Goal: Find specific page/section: Find specific page/section

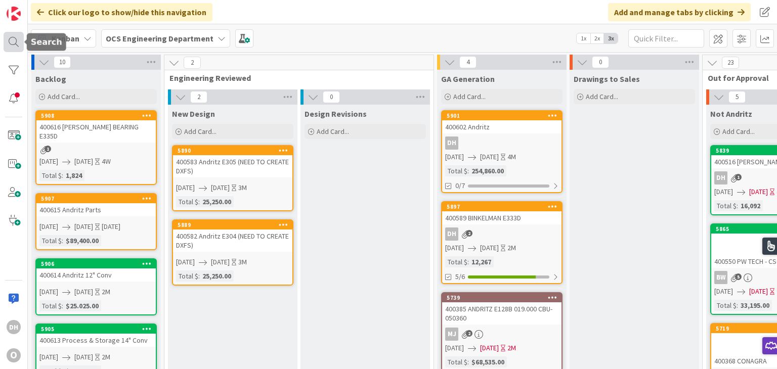
click at [22, 39] on div at bounding box center [14, 42] width 20 height 20
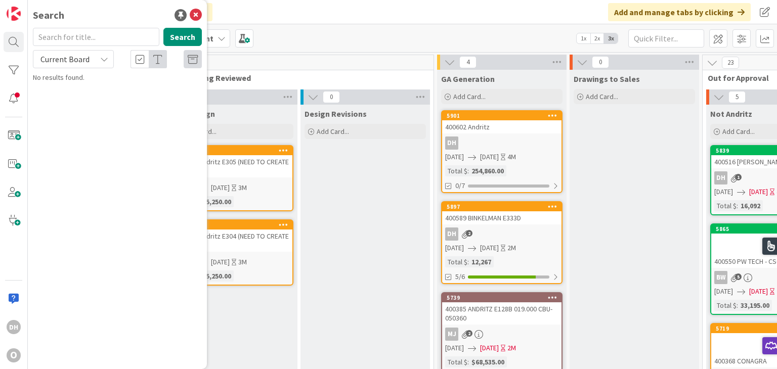
click at [69, 46] on div "Search" at bounding box center [117, 39] width 181 height 22
click at [73, 39] on input "text" at bounding box center [96, 37] width 127 height 18
type input "400619"
click at [109, 41] on input "400619" at bounding box center [96, 37] width 127 height 18
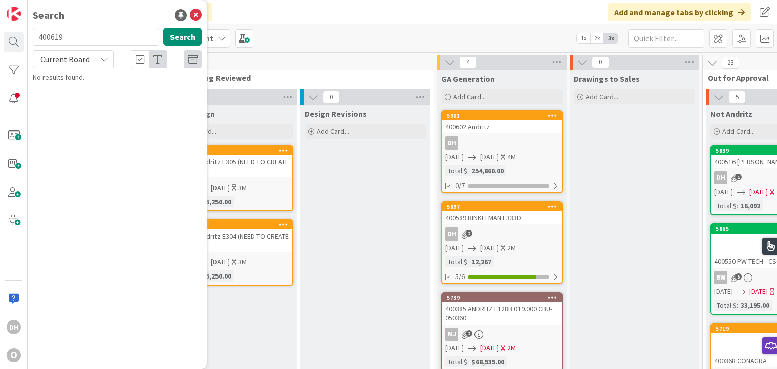
click at [529, 215] on div "400589 BINKELMAN E333D" at bounding box center [501, 218] width 119 height 13
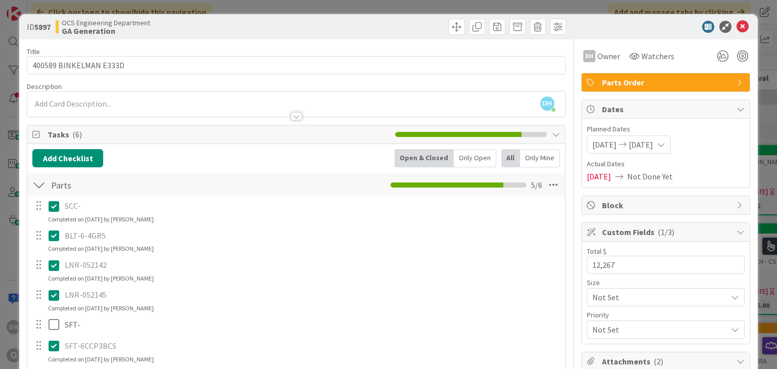
click at [49, 204] on icon at bounding box center [56, 206] width 15 height 12
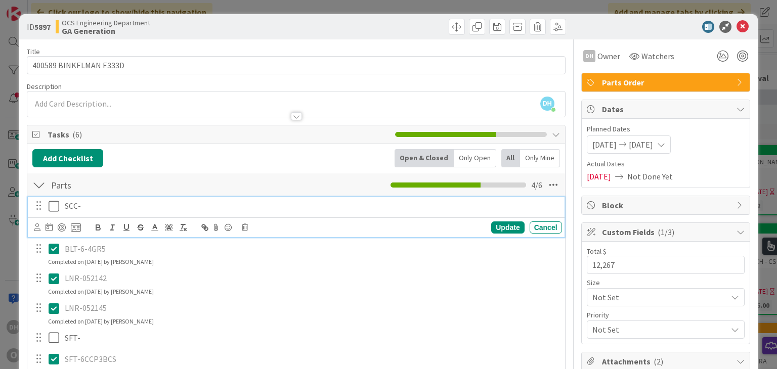
click at [101, 207] on p "SCC-" at bounding box center [312, 206] width 494 height 12
drag, startPoint x: 101, startPoint y: 208, endPoint x: 73, endPoint y: 206, distance: 28.4
click at [73, 206] on p "SCC-" at bounding box center [312, 206] width 494 height 12
click at [510, 231] on div "Update" at bounding box center [507, 228] width 33 height 12
click at [58, 204] on icon at bounding box center [56, 206] width 15 height 12
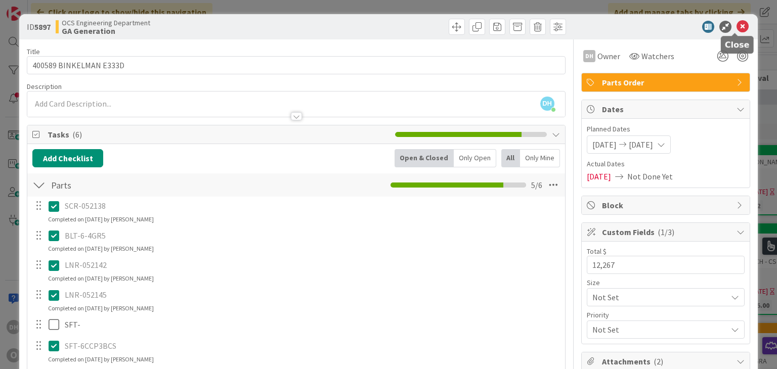
click at [739, 28] on icon at bounding box center [743, 27] width 12 height 12
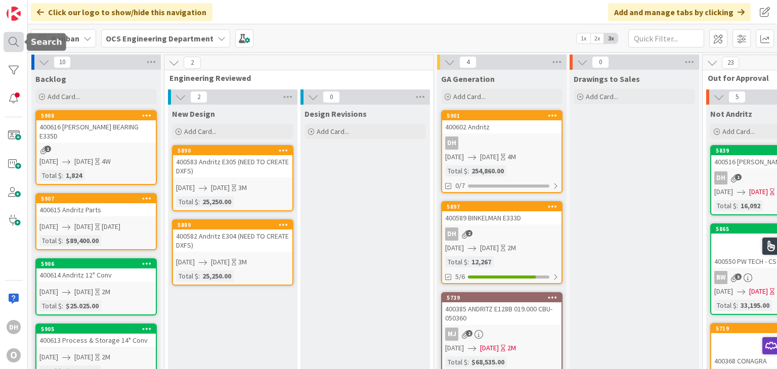
click at [9, 33] on div at bounding box center [14, 42] width 20 height 20
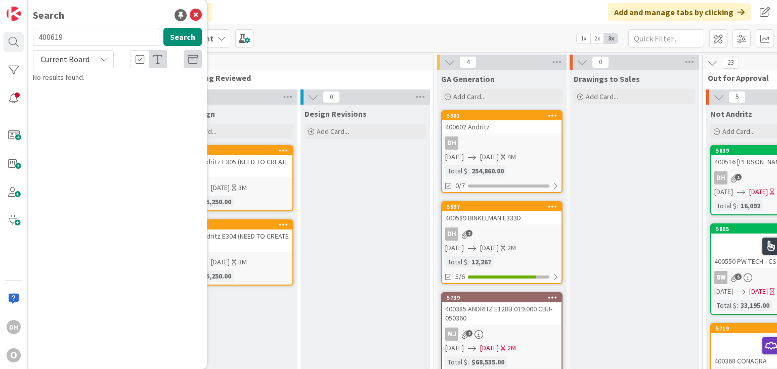
click at [61, 41] on input "400619" at bounding box center [96, 37] width 127 height 18
drag, startPoint x: 92, startPoint y: 38, endPoint x: 23, endPoint y: 38, distance: 69.3
click at [23, 38] on div "DH O Search 400619 Search Current Board No results found." at bounding box center [14, 184] width 28 height 369
type input "6"
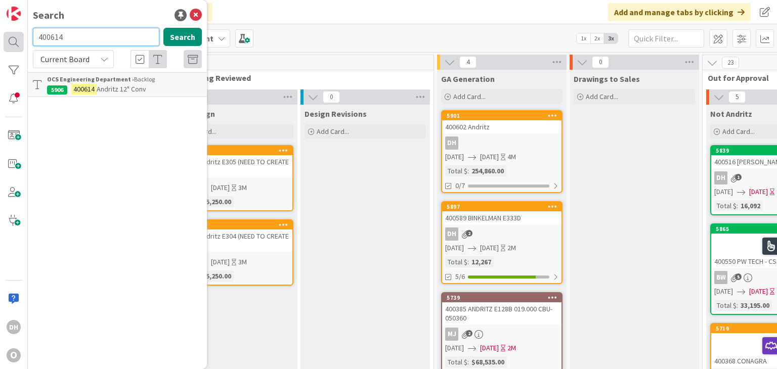
drag, startPoint x: 75, startPoint y: 31, endPoint x: 17, endPoint y: 38, distance: 58.6
click at [17, 38] on div "DH O Search 400614 Search Current Board OCS Engineering Department › Backlog 59…" at bounding box center [14, 184] width 28 height 369
type input "400478"
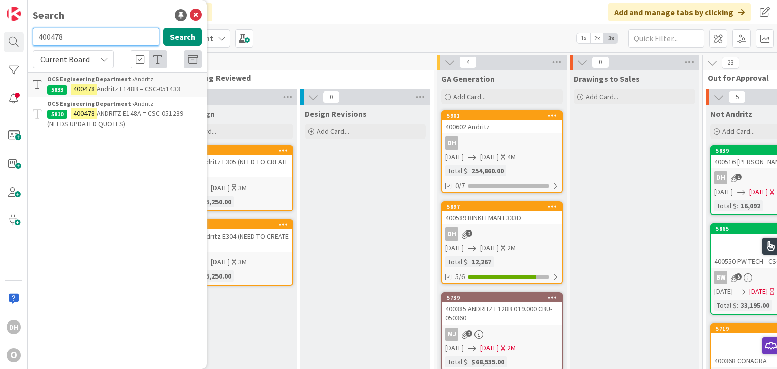
drag, startPoint x: 106, startPoint y: 40, endPoint x: -48, endPoint y: 31, distance: 154.1
click at [0, 31] on html "DH O Search 400478 Search Current Board OCS Engineering Department › Andritz 58…" at bounding box center [388, 184] width 777 height 369
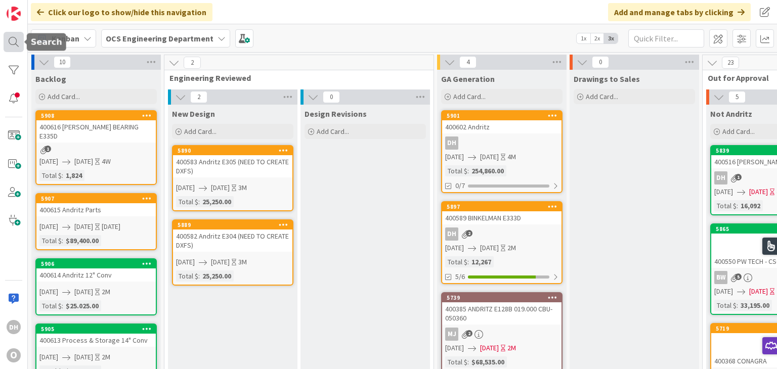
click at [19, 42] on div at bounding box center [14, 42] width 20 height 20
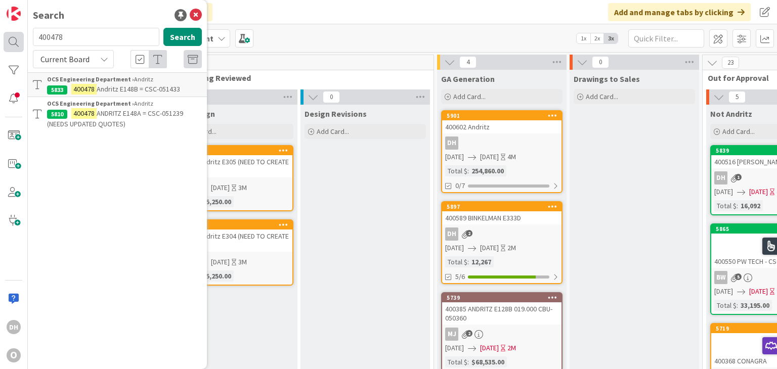
drag, startPoint x: 76, startPoint y: 37, endPoint x: 19, endPoint y: 33, distance: 57.3
click at [19, 33] on div "DH O Search 400478 Search Current Board OCS Engineering Department › Andritz 58…" at bounding box center [14, 184] width 28 height 369
drag, startPoint x: 65, startPoint y: 40, endPoint x: 18, endPoint y: 43, distance: 47.2
click at [18, 43] on div "DH O Search 400483 Search Current Board OCS Engineering Department › Andritz 58…" at bounding box center [14, 184] width 28 height 369
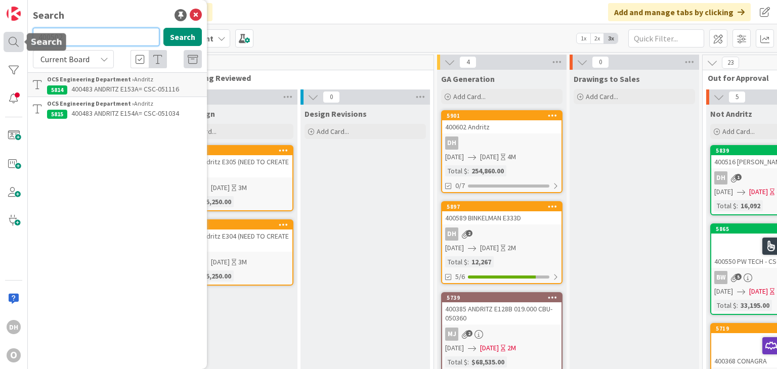
type input "400502"
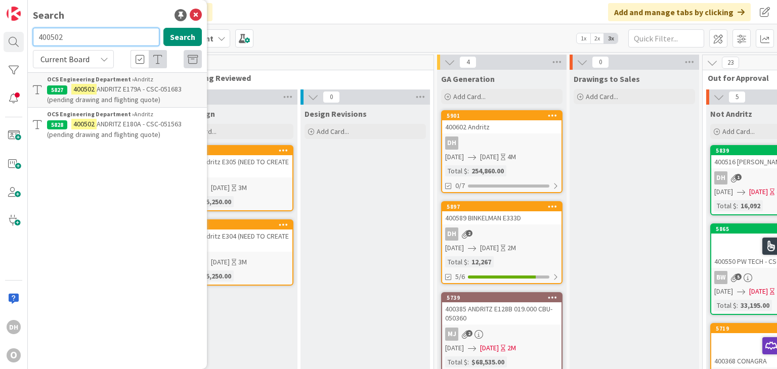
drag, startPoint x: 86, startPoint y: 31, endPoint x: -53, endPoint y: 37, distance: 138.3
click at [0, 37] on html "DH O Search 400502 Search Current Board OCS Engineering Department › Andritz 58…" at bounding box center [388, 184] width 777 height 369
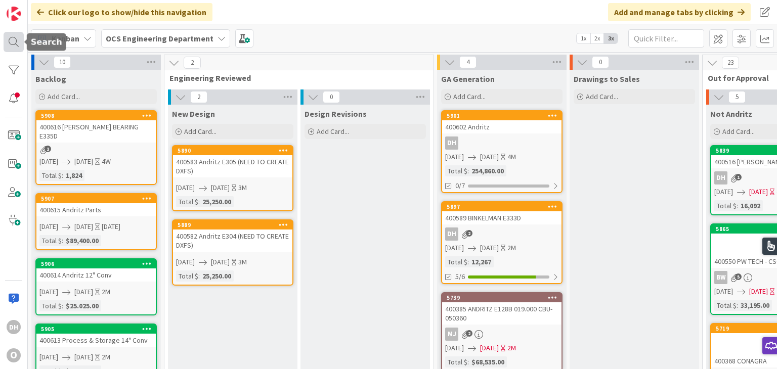
click at [16, 43] on div at bounding box center [14, 42] width 20 height 20
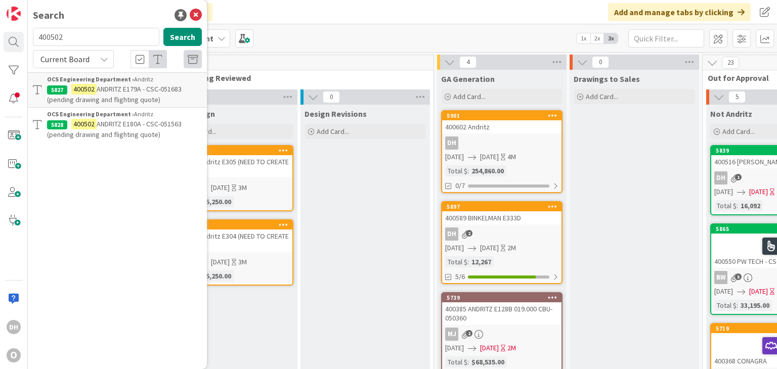
drag, startPoint x: 100, startPoint y: 43, endPoint x: 28, endPoint y: 43, distance: 71.9
click at [28, 43] on div "400502 Search" at bounding box center [117, 39] width 181 height 22
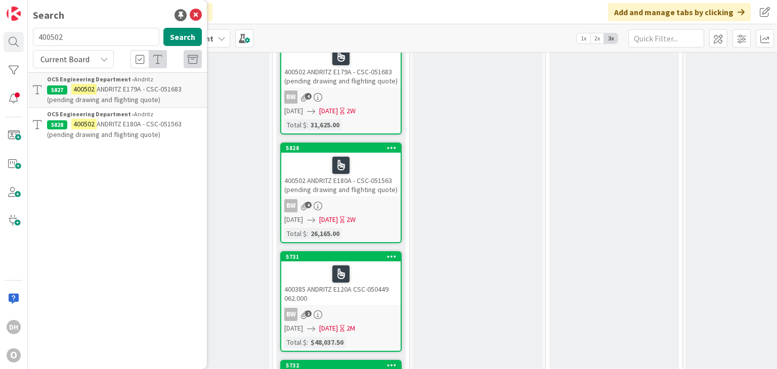
scroll to position [1164, 430]
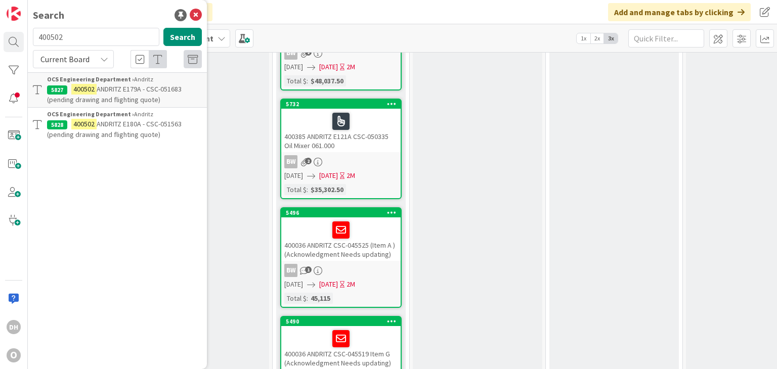
drag, startPoint x: 490, startPoint y: 361, endPoint x: 543, endPoint y: 367, distance: 52.5
click at [556, 367] on div "10 Backlog Add Card... 5908 400616 MCGUIRE BEARING E335D 1 08/20/2025 09/12/202…" at bounding box center [403, 210] width 750 height 317
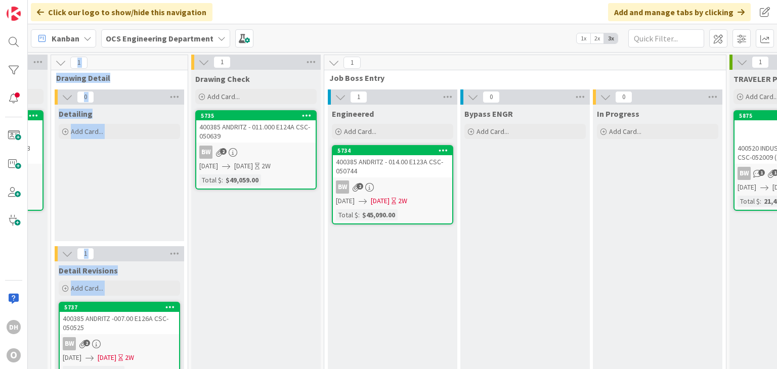
scroll to position [0, 927]
